Goal: Task Accomplishment & Management: Use online tool/utility

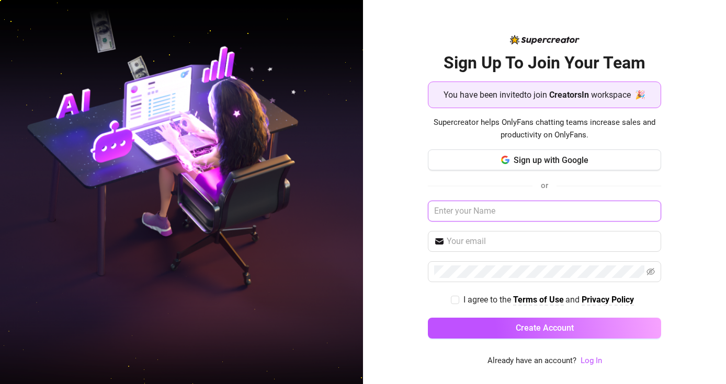
click at [496, 214] on input "text" at bounding box center [544, 211] width 233 height 21
click at [512, 207] on input "text" at bounding box center [544, 211] width 233 height 21
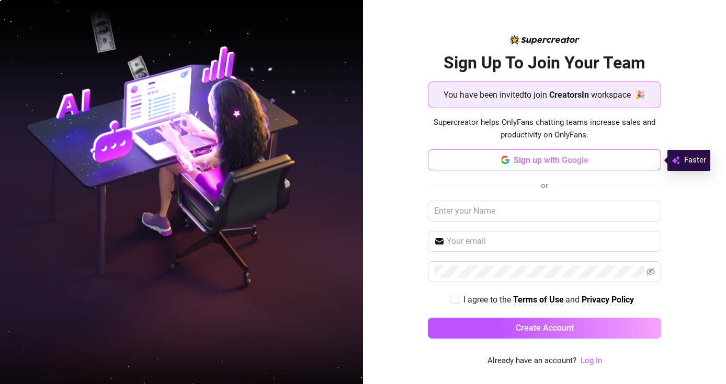
click at [533, 160] on span "Sign up with Google" at bounding box center [551, 160] width 75 height 10
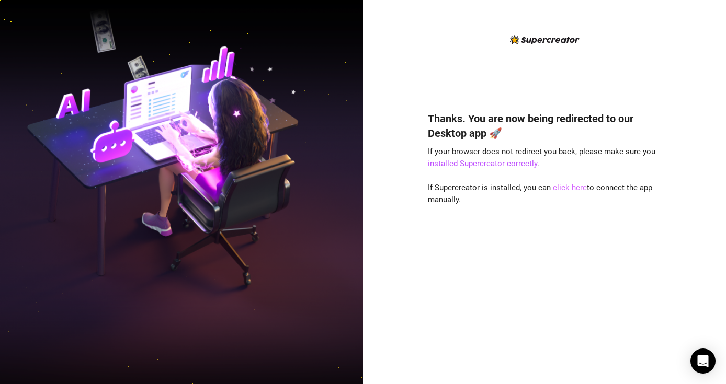
click at [569, 187] on link "click here" at bounding box center [570, 187] width 34 height 9
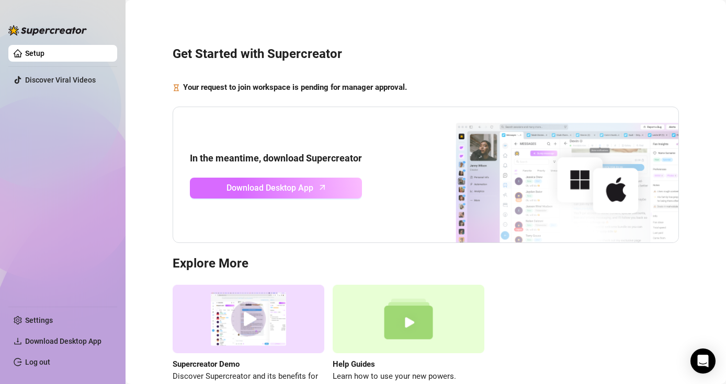
click at [279, 188] on span "Download Desktop App" at bounding box center [270, 188] width 87 height 13
click at [305, 186] on span "Download Desktop App" at bounding box center [270, 188] width 87 height 13
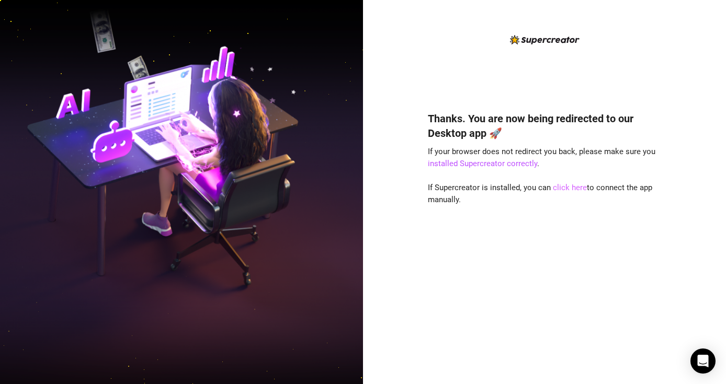
click at [568, 187] on link "click here" at bounding box center [570, 187] width 34 height 9
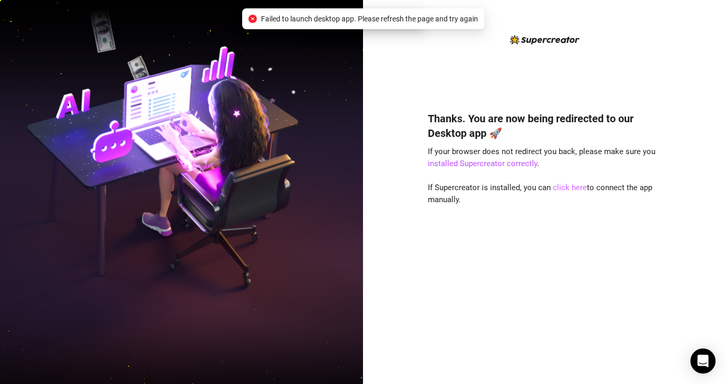
click at [568, 187] on link "click here" at bounding box center [570, 187] width 34 height 9
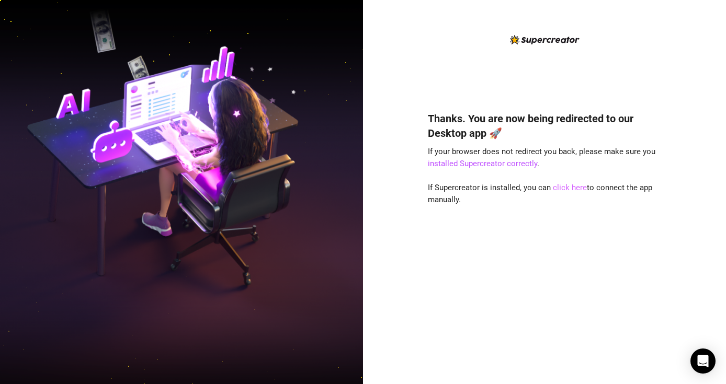
click at [580, 190] on link "click here" at bounding box center [570, 187] width 34 height 9
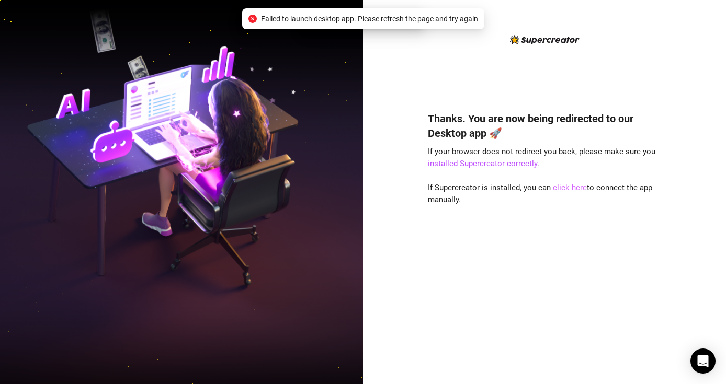
click at [575, 185] on link "click here" at bounding box center [570, 187] width 34 height 9
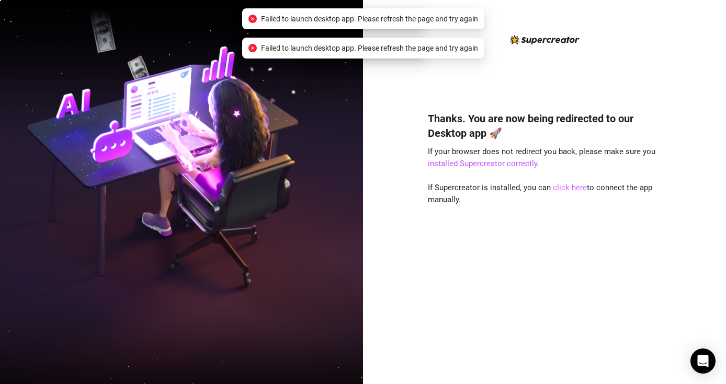
click at [574, 187] on link "click here" at bounding box center [570, 187] width 34 height 9
click at [571, 188] on link "click here" at bounding box center [570, 187] width 34 height 9
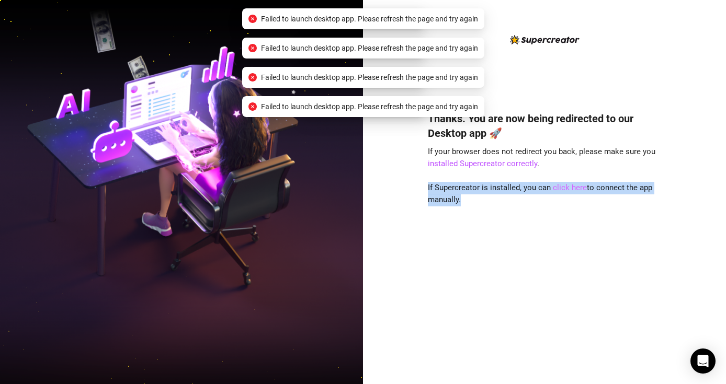
click at [571, 188] on link "click here" at bounding box center [570, 187] width 34 height 9
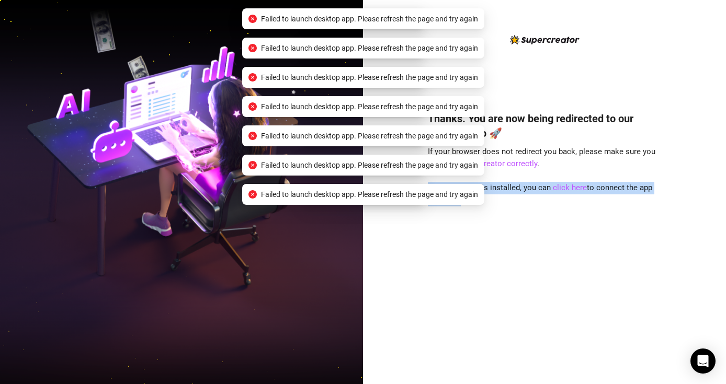
click at [586, 251] on div "Thanks. You are now being redirected to our Desktop app 🚀 If your browser does …" at bounding box center [544, 232] width 233 height 270
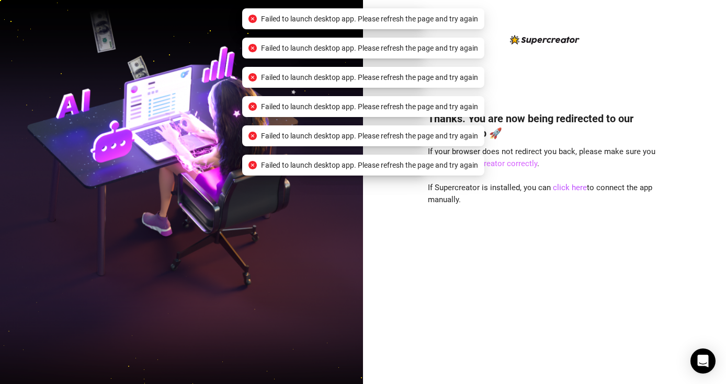
click at [513, 162] on link "installed Supercreator correctly" at bounding box center [482, 163] width 109 height 9
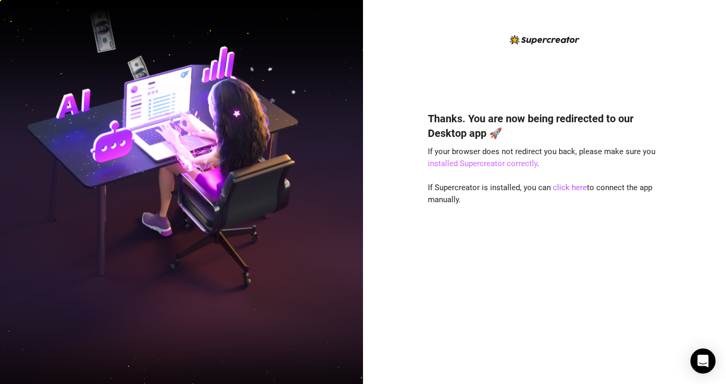
click at [501, 165] on link "installed Supercreator correctly" at bounding box center [482, 163] width 109 height 9
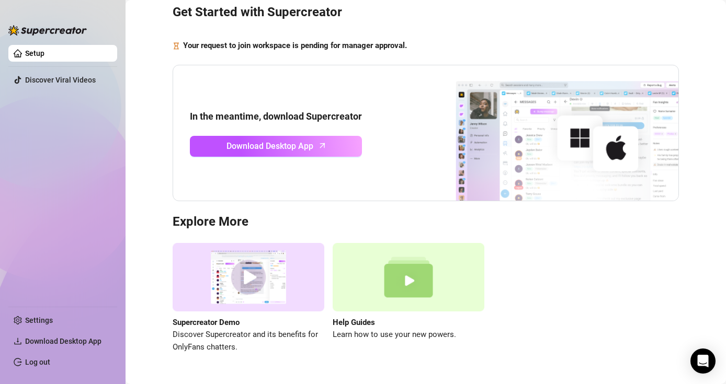
scroll to position [69, 0]
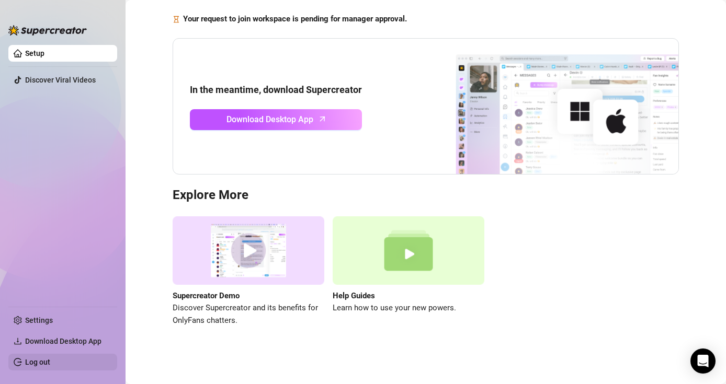
click at [25, 365] on link "Log out" at bounding box center [37, 362] width 25 height 8
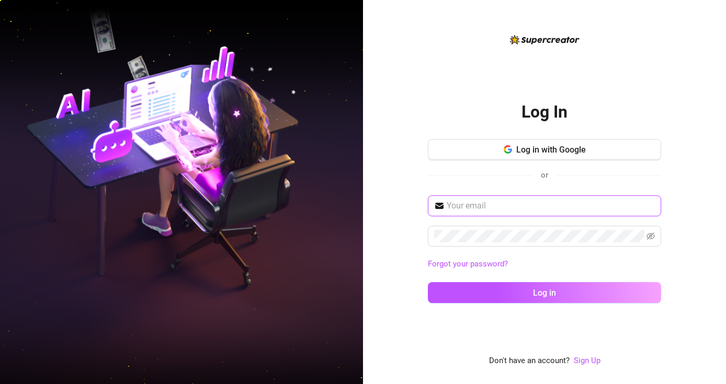
click at [472, 209] on input "text" at bounding box center [551, 206] width 208 height 13
type input "katrinamendiola@creatorsinc.com"
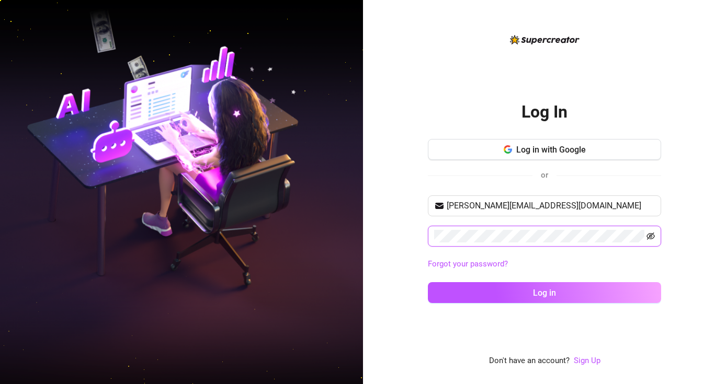
click at [652, 234] on icon "eye-invisible" at bounding box center [651, 236] width 8 height 7
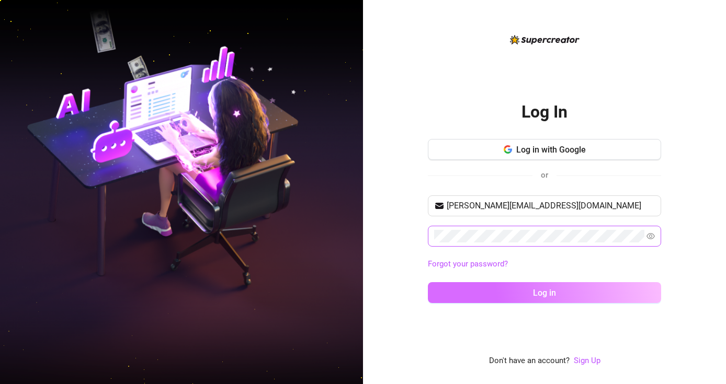
click at [581, 290] on button "Log in" at bounding box center [544, 292] width 233 height 21
click at [533, 234] on span at bounding box center [544, 236] width 233 height 21
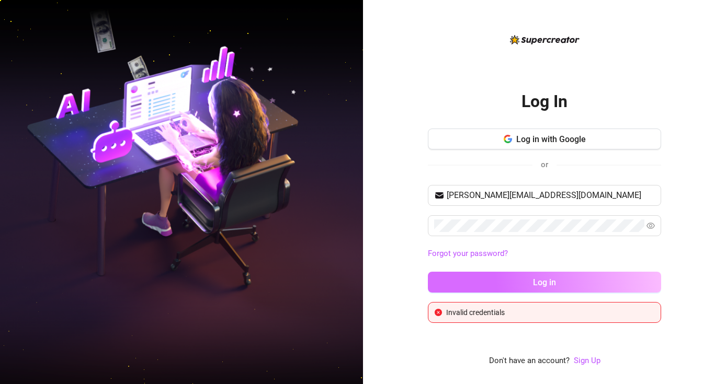
click at [528, 279] on button "Log in" at bounding box center [544, 282] width 233 height 21
click at [525, 284] on button "Log in" at bounding box center [544, 282] width 233 height 21
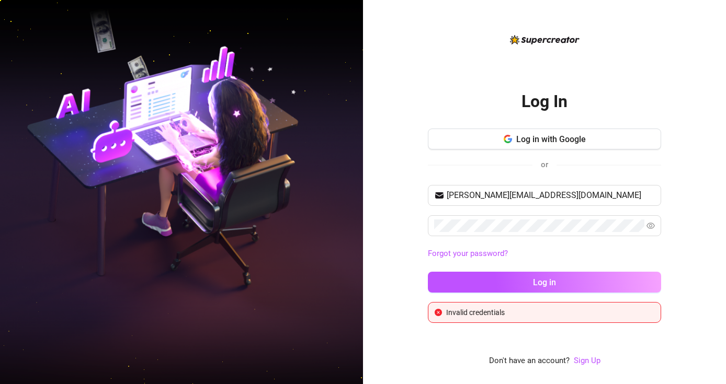
click at [684, 209] on div "Log In Log in with Google or katrinamendiola@creatorsinc.com Forgot your passwo…" at bounding box center [544, 192] width 363 height 384
click at [677, 202] on div "Log In Log in with Google or katrinamendiola@creatorsinc.com Forgot your passwo…" at bounding box center [544, 192] width 363 height 384
click at [553, 139] on span "Log in with Google" at bounding box center [551, 139] width 70 height 10
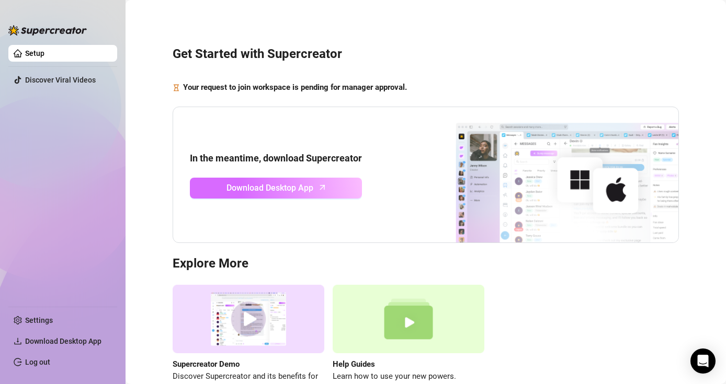
click at [289, 188] on span "Download Desktop App" at bounding box center [270, 188] width 87 height 13
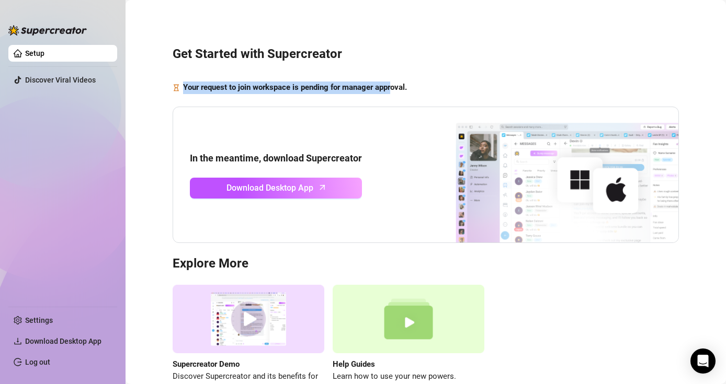
drag, startPoint x: 246, startPoint y: 81, endPoint x: 394, endPoint y: 83, distance: 148.1
click at [393, 83] on div "Get Started with Supercreator Your request to join workspace is pending for man…" at bounding box center [426, 214] width 580 height 415
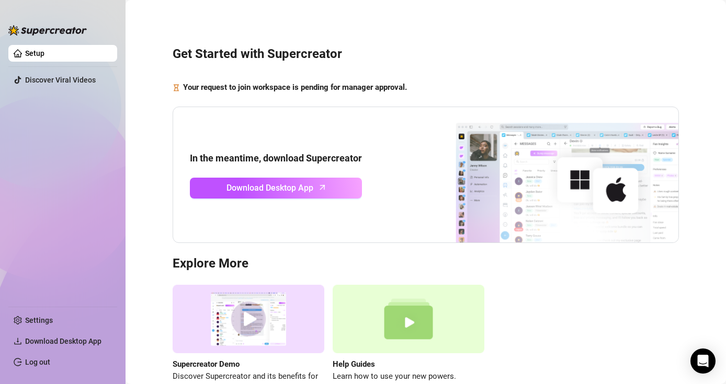
click at [399, 84] on strong "Your request to join workspace is pending for manager approval." at bounding box center [295, 87] width 224 height 9
click at [51, 342] on span "Download Desktop App" at bounding box center [63, 341] width 76 height 8
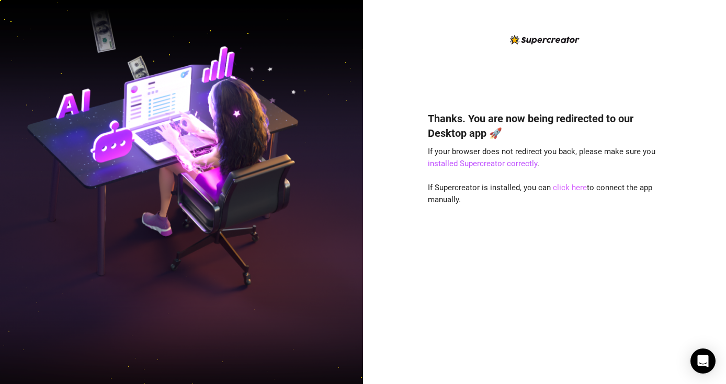
click at [567, 186] on link "click here" at bounding box center [570, 187] width 34 height 9
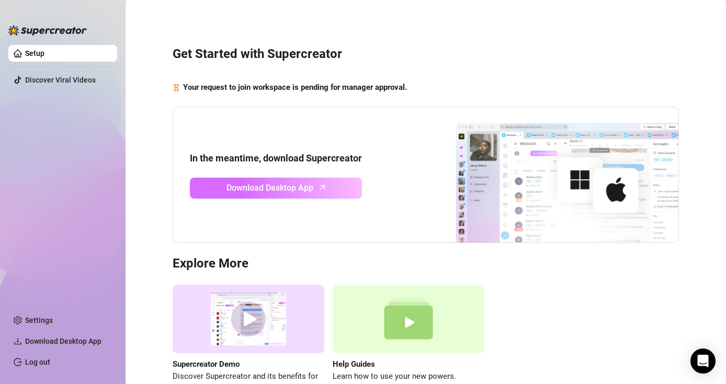
click at [325, 186] on icon "arrow-up" at bounding box center [322, 188] width 12 height 12
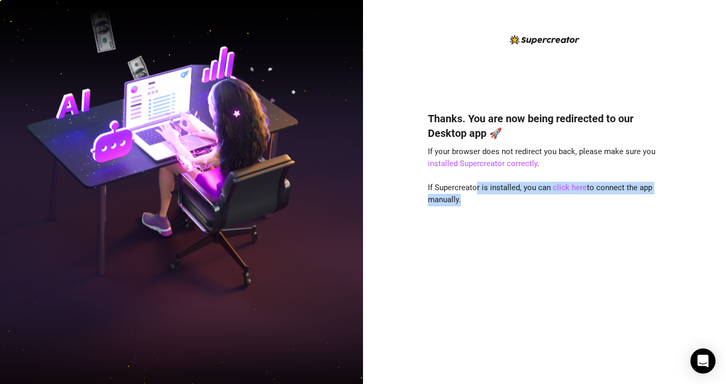
drag, startPoint x: 475, startPoint y: 188, endPoint x: 546, endPoint y: 203, distance: 71.7
click at [545, 203] on div "Thanks. You are now being redirected to our Desktop app 🚀 If your browser does …" at bounding box center [544, 232] width 233 height 270
click at [546, 203] on div "Thanks. You are now being redirected to our Desktop app 🚀 If your browser does …" at bounding box center [544, 232] width 233 height 270
click at [566, 188] on link "click here" at bounding box center [570, 187] width 34 height 9
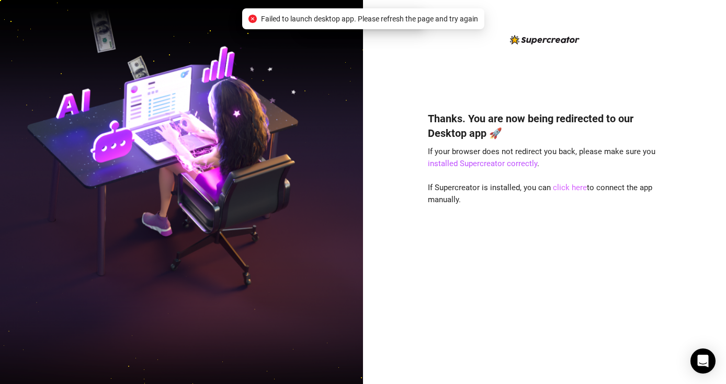
click at [566, 188] on link "click here" at bounding box center [570, 187] width 34 height 9
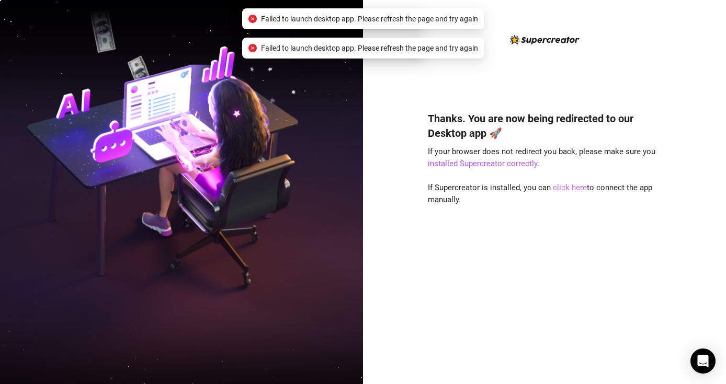
click at [566, 188] on link "click here" at bounding box center [570, 187] width 34 height 9
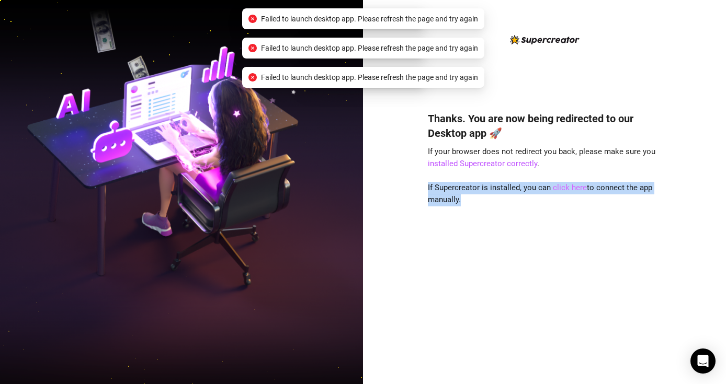
click at [566, 188] on link "click here" at bounding box center [570, 187] width 34 height 9
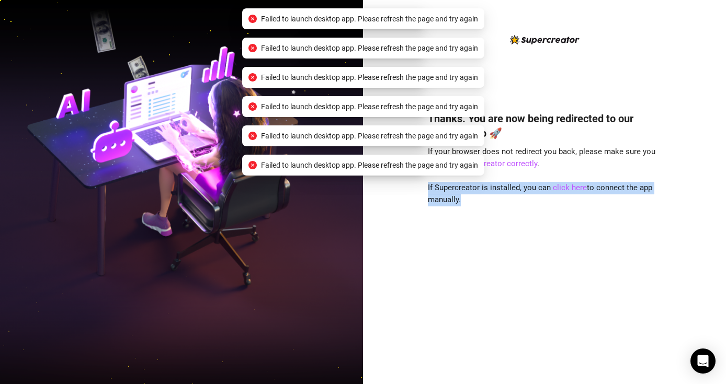
click at [574, 219] on div "Thanks. You are now being redirected to our Desktop app 🚀 If your browser does …" at bounding box center [544, 232] width 233 height 270
